Goal: Task Accomplishment & Management: Use online tool/utility

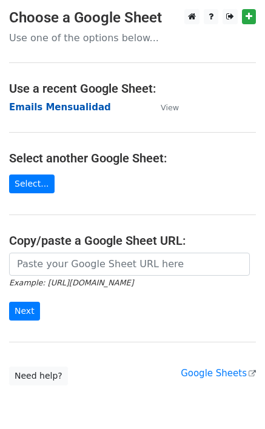
click at [76, 108] on strong "Emails Mensualidad" at bounding box center [60, 107] width 102 height 11
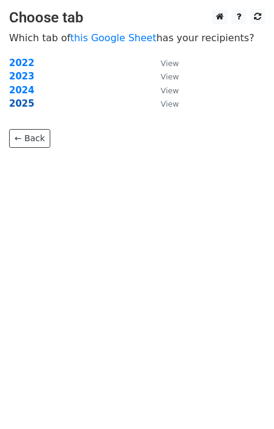
click at [25, 107] on strong "2025" at bounding box center [21, 103] width 25 height 11
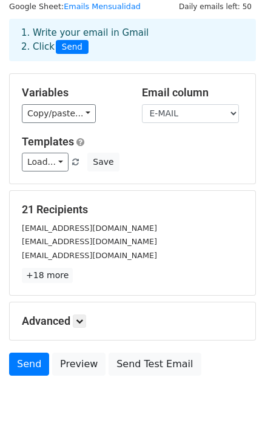
scroll to position [61, 0]
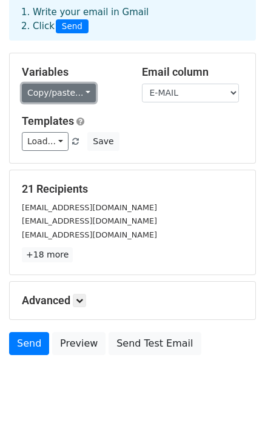
click at [80, 96] on link "Copy/paste..." at bounding box center [59, 93] width 74 height 19
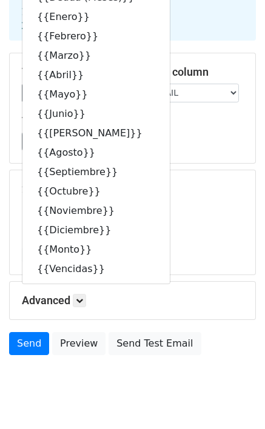
click at [193, 137] on div "Load... No templates saved Save" at bounding box center [132, 141] width 239 height 19
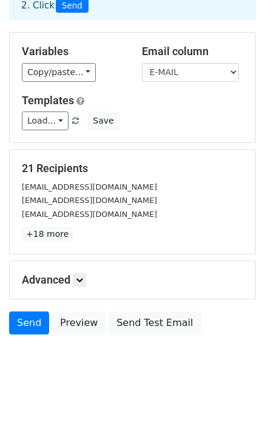
scroll to position [90, 0]
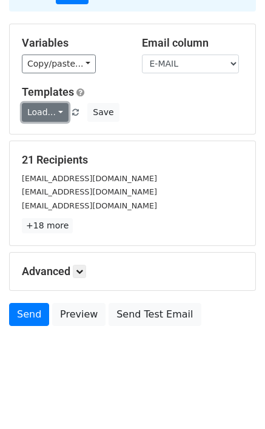
click at [53, 109] on link "Load..." at bounding box center [45, 112] width 47 height 19
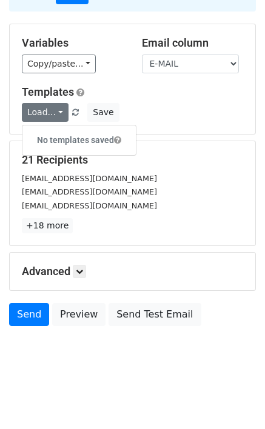
click at [167, 111] on div "Load... No templates saved Save" at bounding box center [132, 112] width 239 height 19
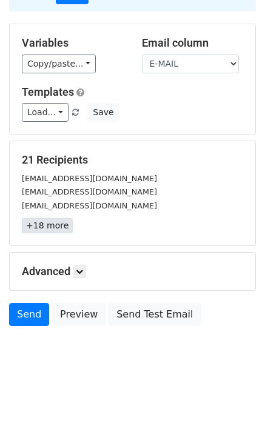
click at [55, 228] on link "+18 more" at bounding box center [47, 225] width 51 height 15
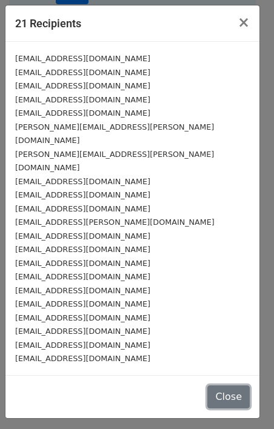
click at [233, 385] on button "Close" at bounding box center [228, 396] width 42 height 23
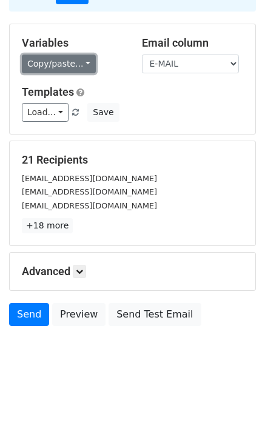
click at [80, 61] on link "Copy/paste..." at bounding box center [59, 64] width 74 height 19
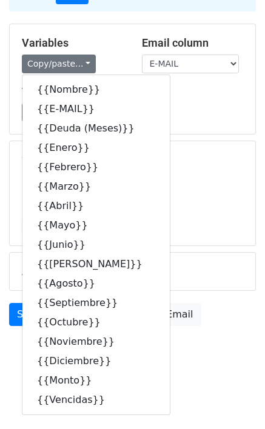
click at [205, 178] on div "madreteresacalculta@gmail.com" at bounding box center [132, 178] width 239 height 14
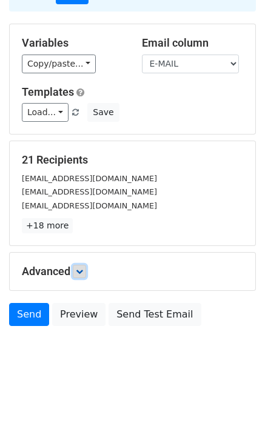
click at [83, 268] on icon at bounding box center [79, 271] width 7 height 7
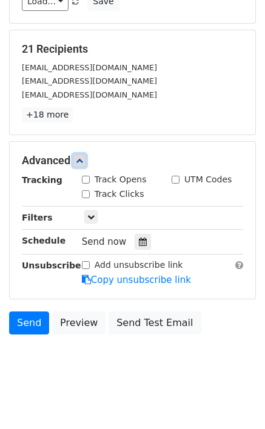
scroll to position [208, 0]
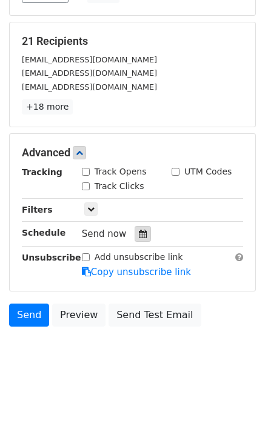
click at [139, 236] on icon at bounding box center [143, 234] width 8 height 8
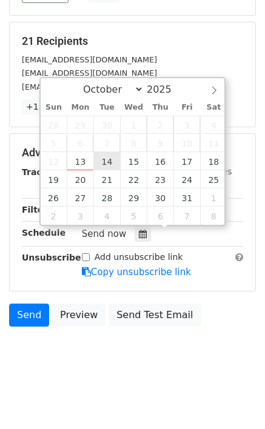
type input "2025-10-14 12:00"
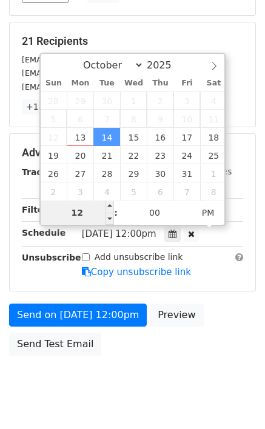
click at [73, 211] on input "12" at bounding box center [78, 212] width 74 height 24
type input "08"
type input "2025-10-14 08:00"
click at [217, 213] on span "PM" at bounding box center [207, 212] width 33 height 24
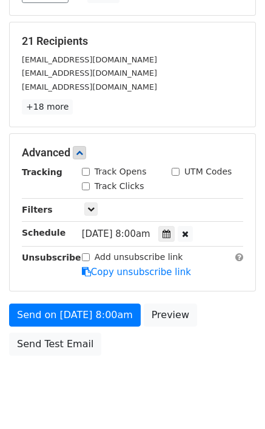
click at [154, 352] on div "Send on Oct 14 at 8:00am Preview Send Test Email" at bounding box center [132, 332] width 265 height 58
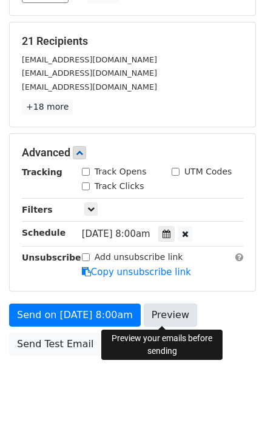
click at [167, 315] on link "Preview" at bounding box center [170, 314] width 53 height 23
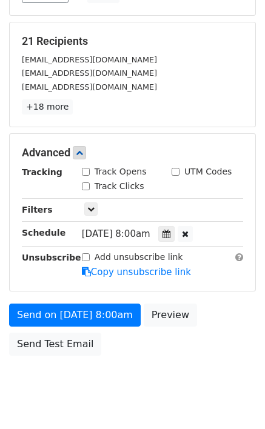
click at [87, 171] on input "Track Opens" at bounding box center [86, 172] width 8 height 8
checkbox input "true"
click at [85, 185] on input "Track Clicks" at bounding box center [86, 186] width 8 height 8
checkbox input "true"
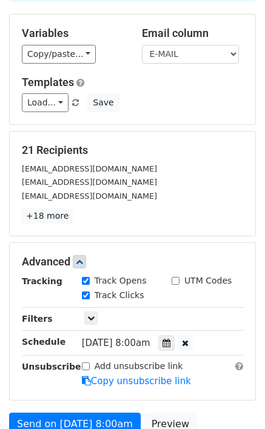
scroll to position [0, 0]
